Goal: Task Accomplishment & Management: Complete application form

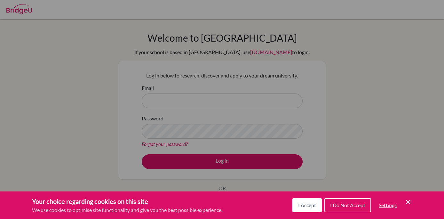
click at [407, 202] on icon "Cookie Control Close Icon" at bounding box center [408, 202] width 8 height 8
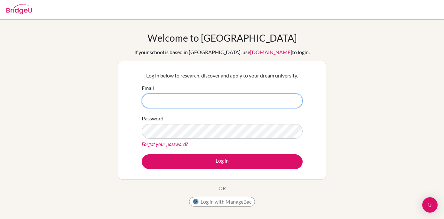
click at [203, 102] on input "Email" at bounding box center [222, 100] width 161 height 15
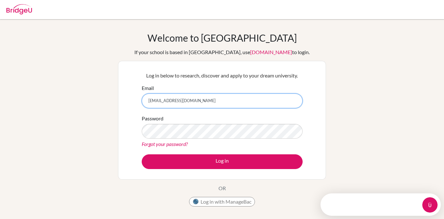
type input "[EMAIL_ADDRESS][DOMAIN_NAME]"
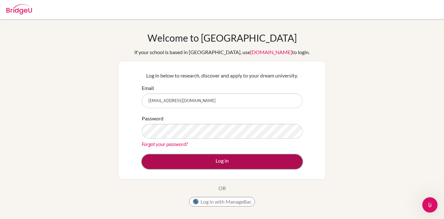
click at [195, 160] on button "Log in" at bounding box center [222, 161] width 161 height 15
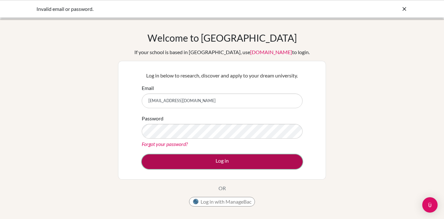
click at [188, 157] on button "Log in" at bounding box center [222, 161] width 161 height 15
